Goal: Navigation & Orientation: Go to known website

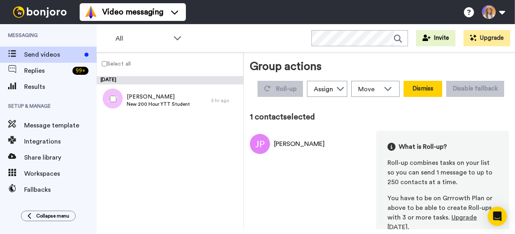
click at [431, 95] on button "Dismiss" at bounding box center [423, 89] width 39 height 16
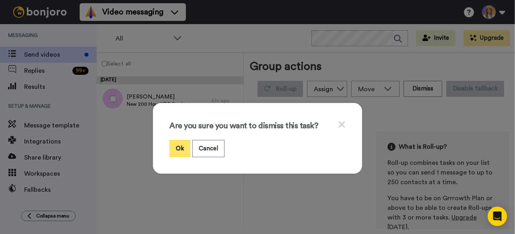
click at [174, 149] on button "Ok" at bounding box center [179, 148] width 21 height 17
